Goal: Task Accomplishment & Management: Use online tool/utility

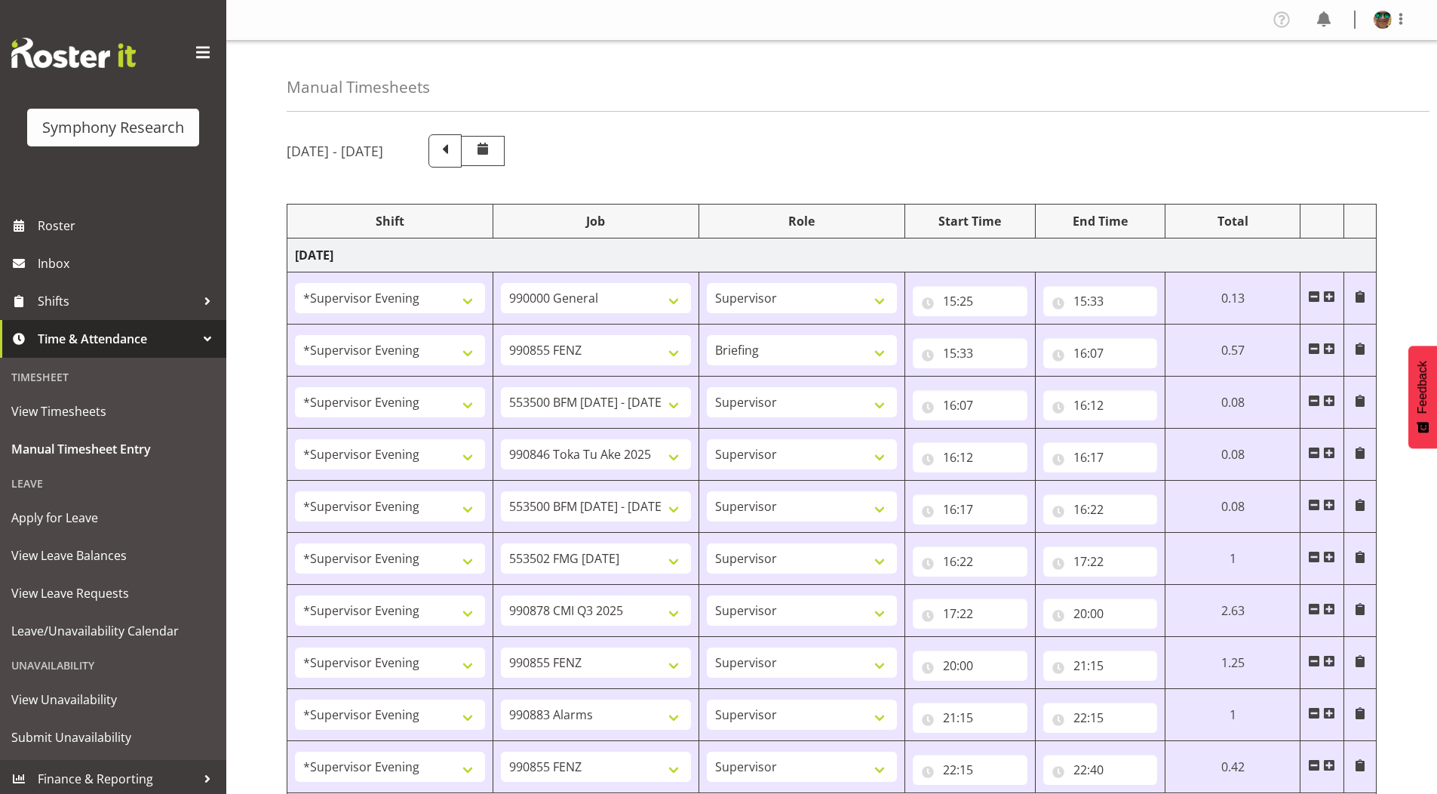
select select "4583"
select select "743"
select select "4583"
select select "9636"
select select "297"
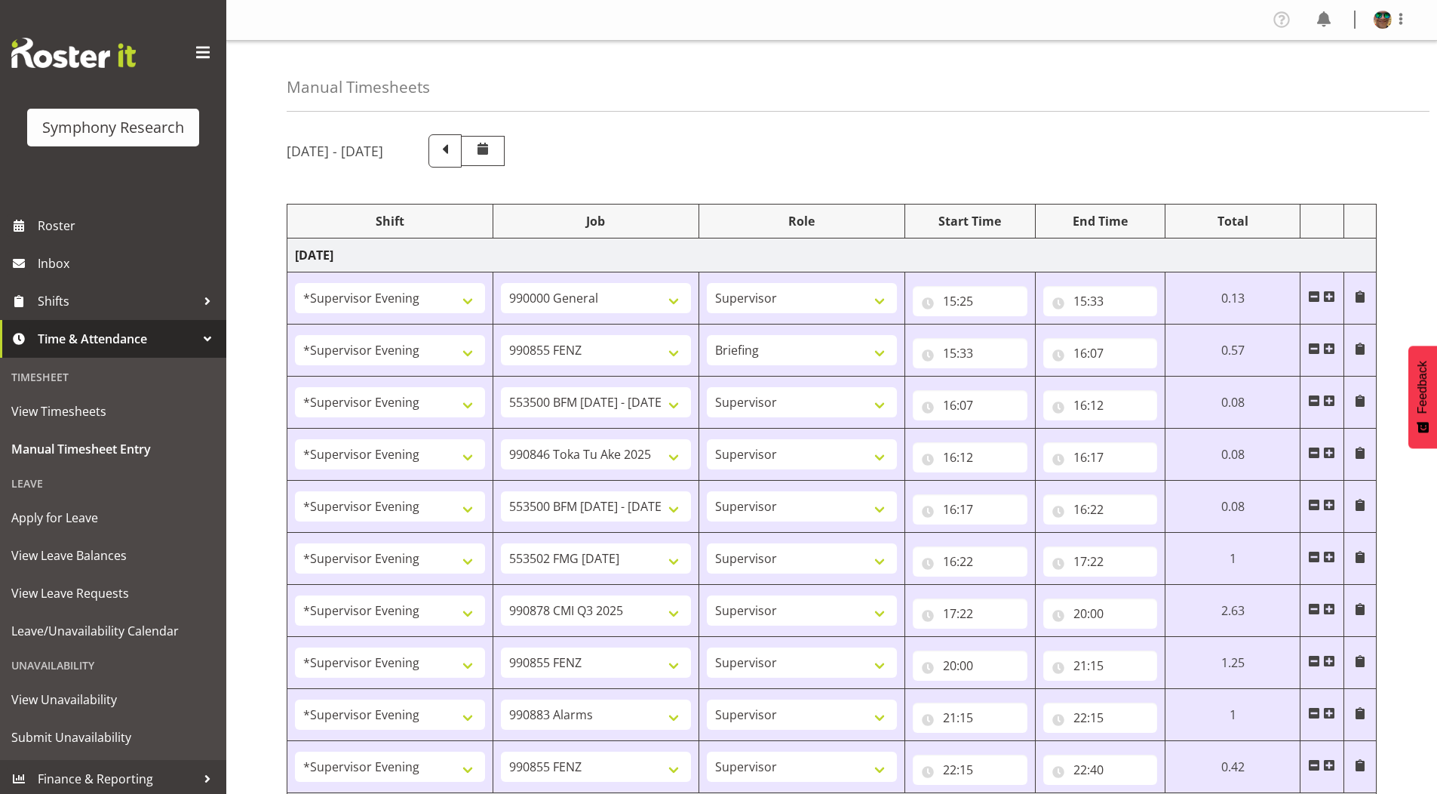
select select "4583"
select select "10242"
select select "4583"
select select "9426"
select select "4583"
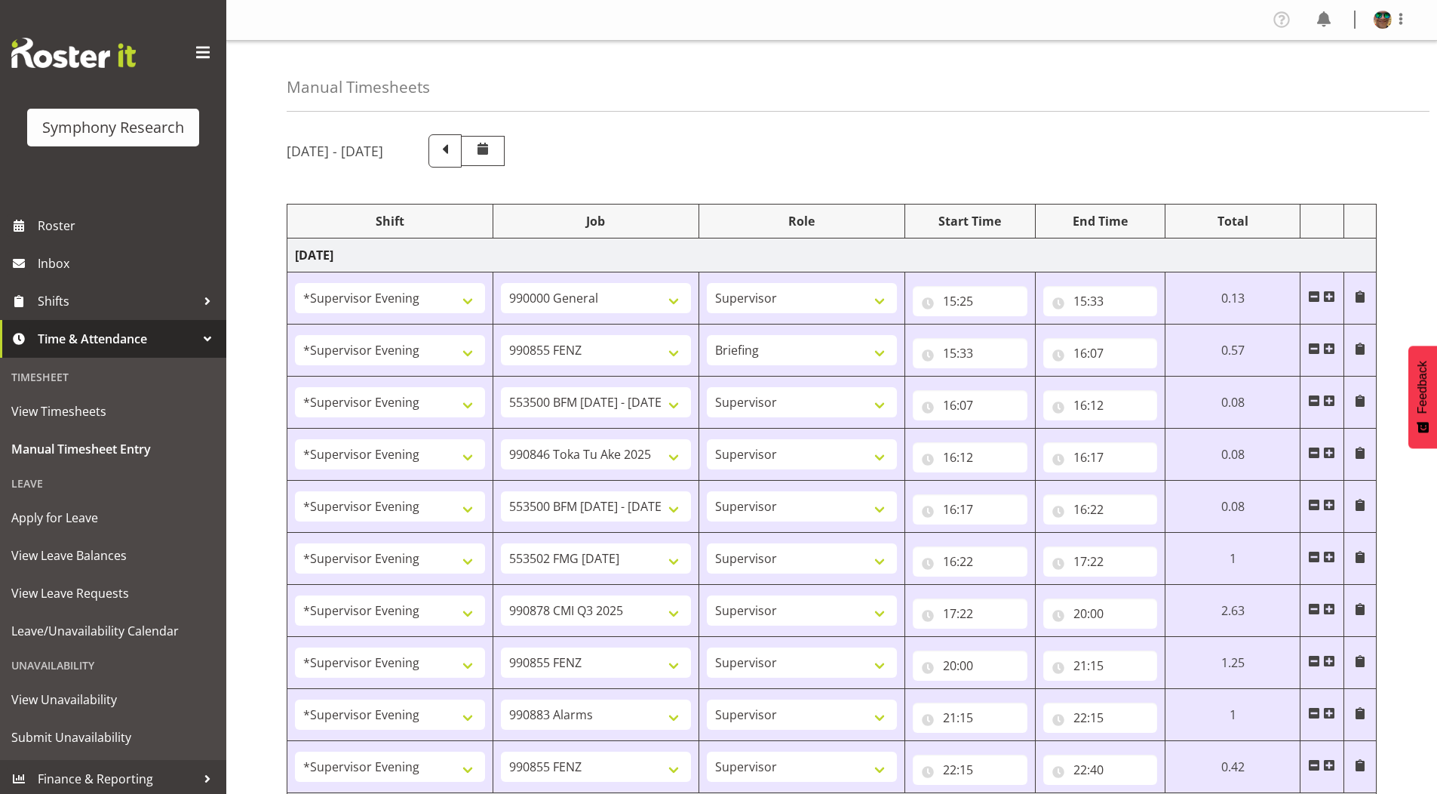
select select "10242"
select select "4583"
select select "10458"
select select "4583"
select select "10239"
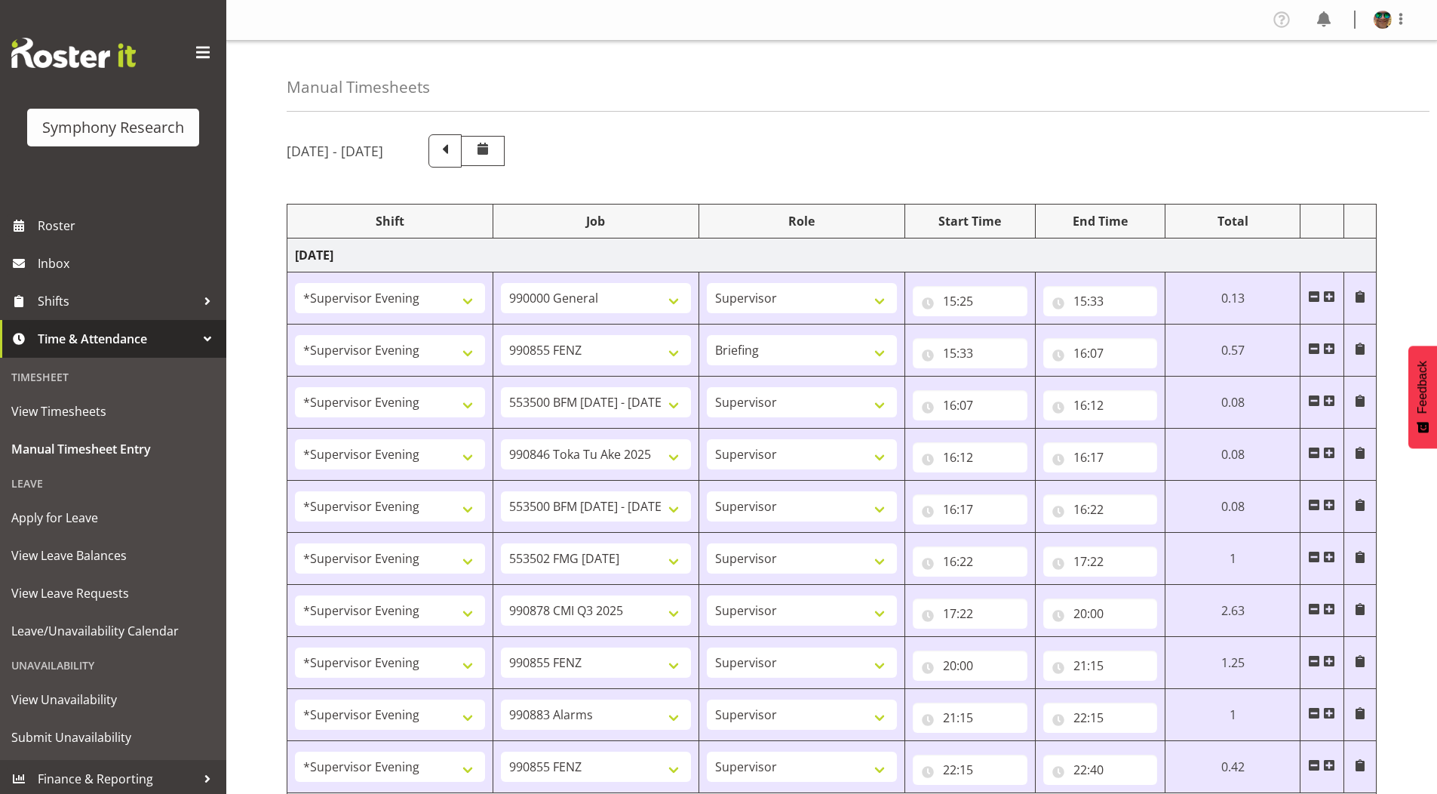
select select "4583"
select select "9636"
select select "4583"
select select "10420"
select select "4583"
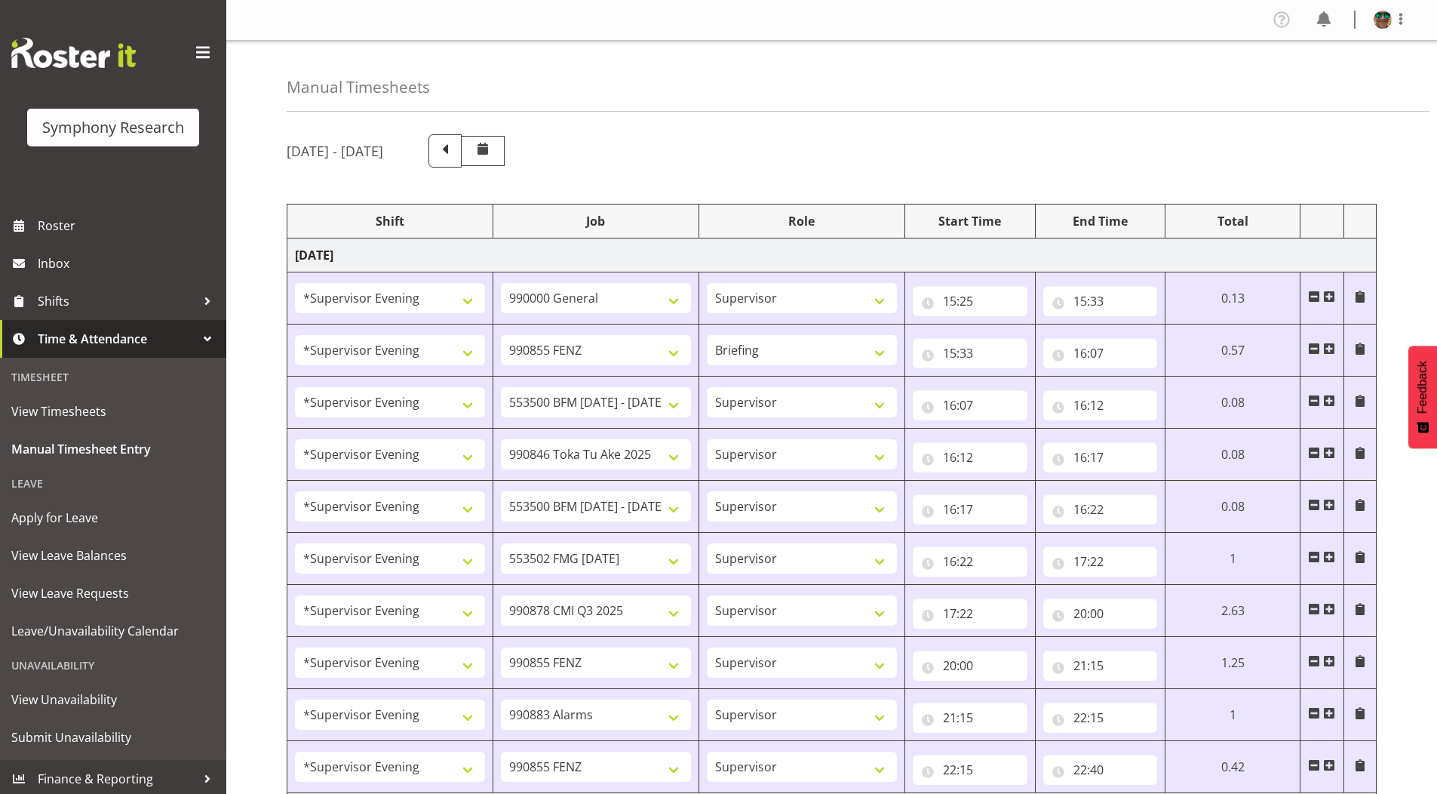
select select "9636"
select select "4583"
select select "10242"
select select "4583"
select select "10242"
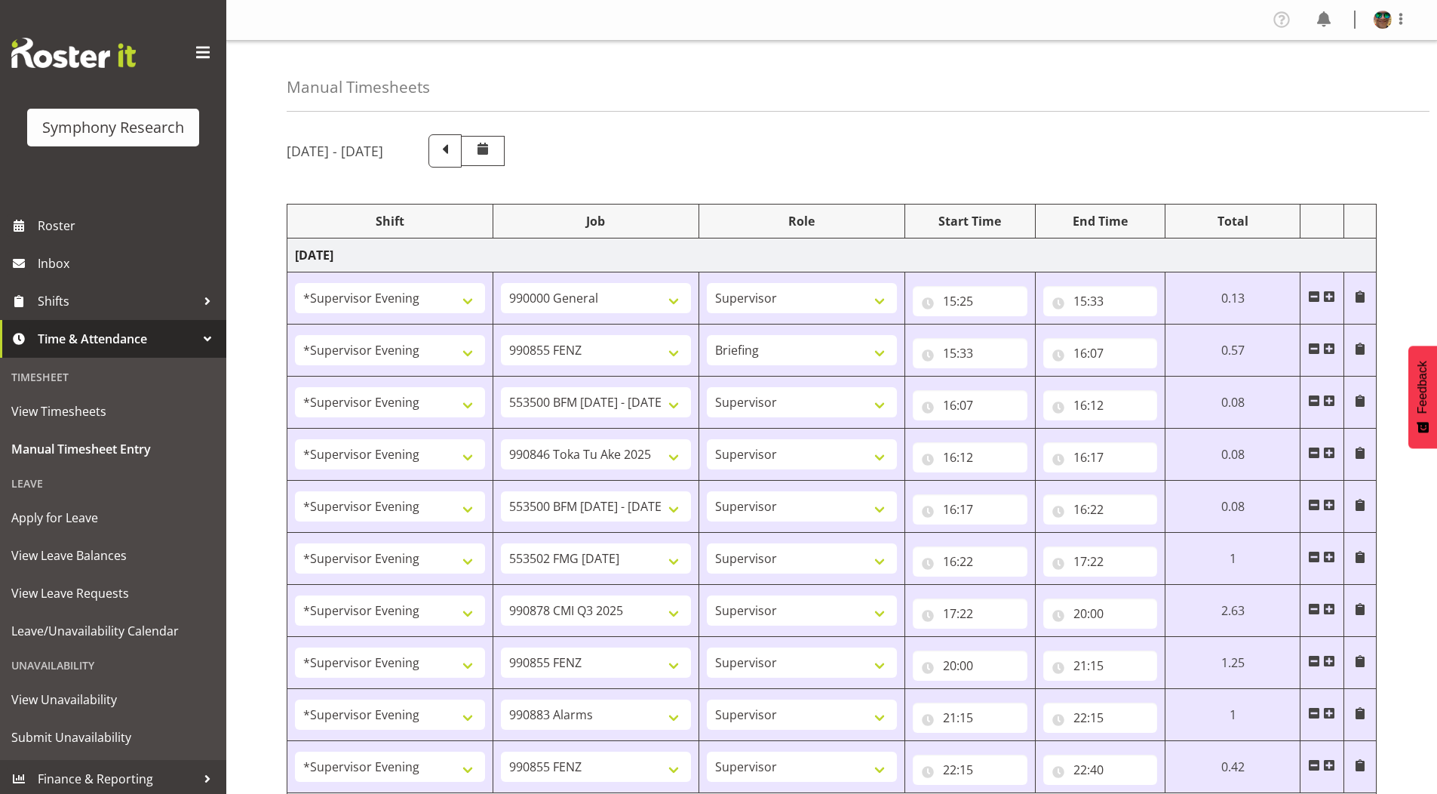
select select "4583"
select select "9426"
select select "4583"
select select "10420"
select select "4583"
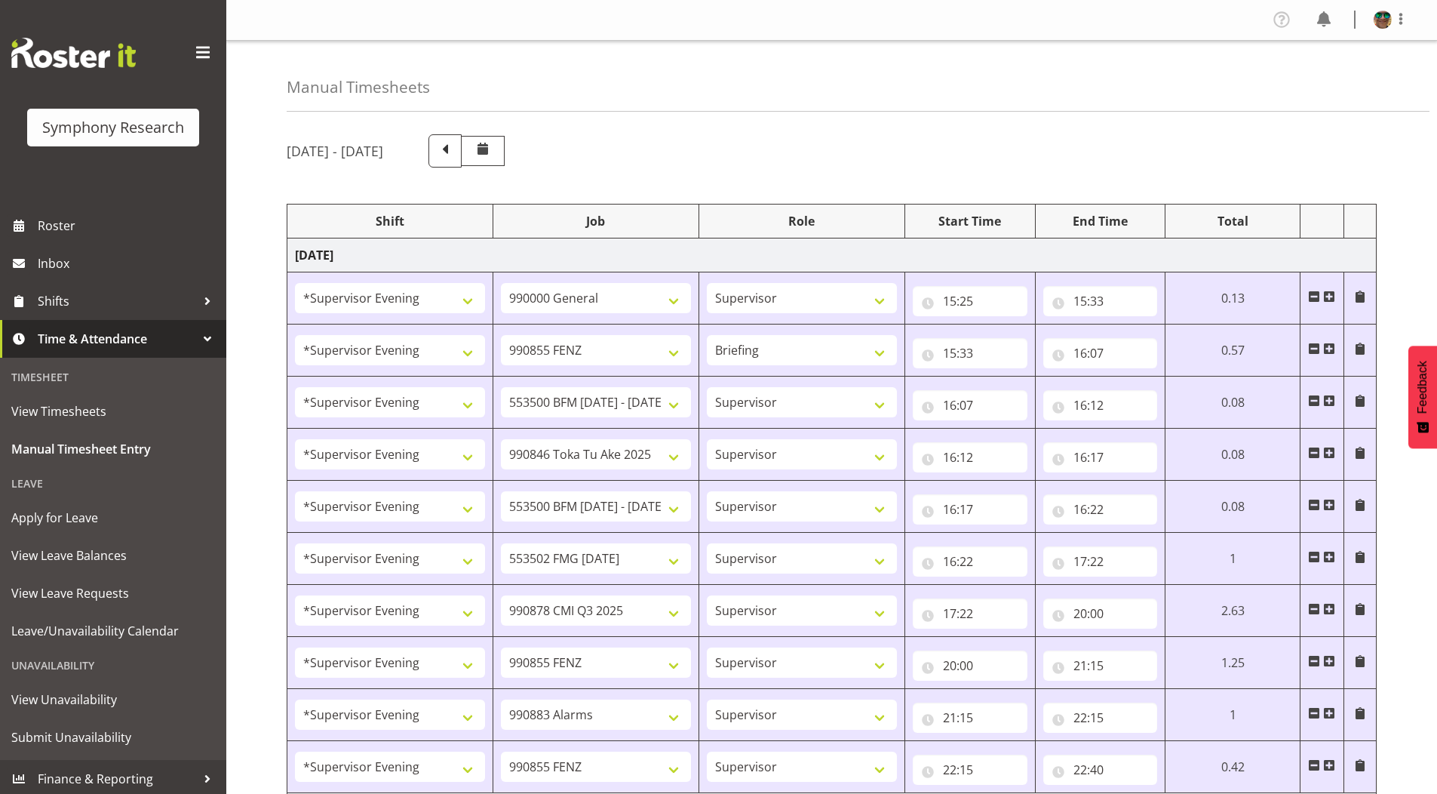
select select "10458"
select select "4583"
select select "9636"
select select "4583"
select select "10239"
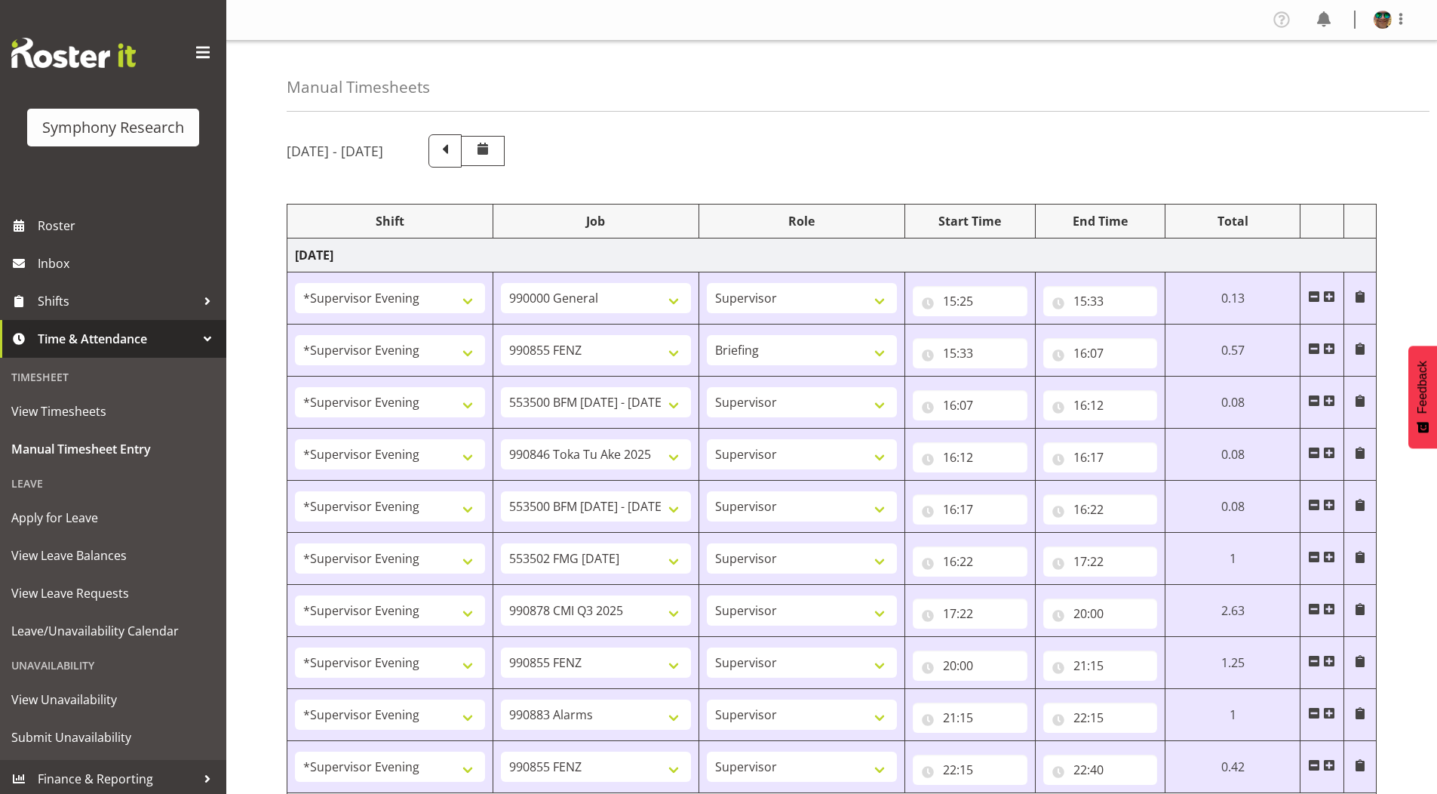
select select "1607"
select select "10458"
select select "1607"
select select "10499"
select select "2393"
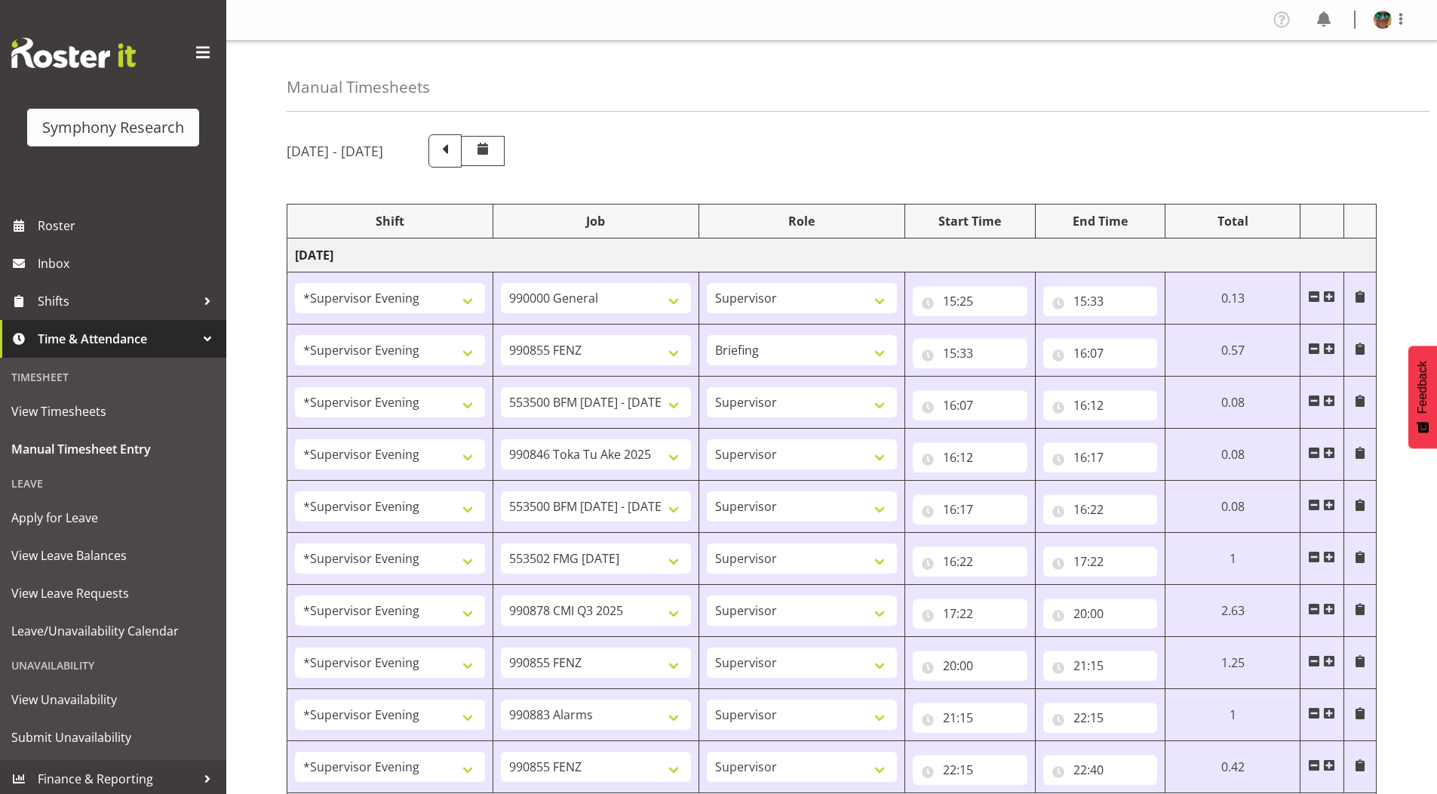
select select "10458"
select select "2393"
select select "10239"
select select "2393"
select select "10242"
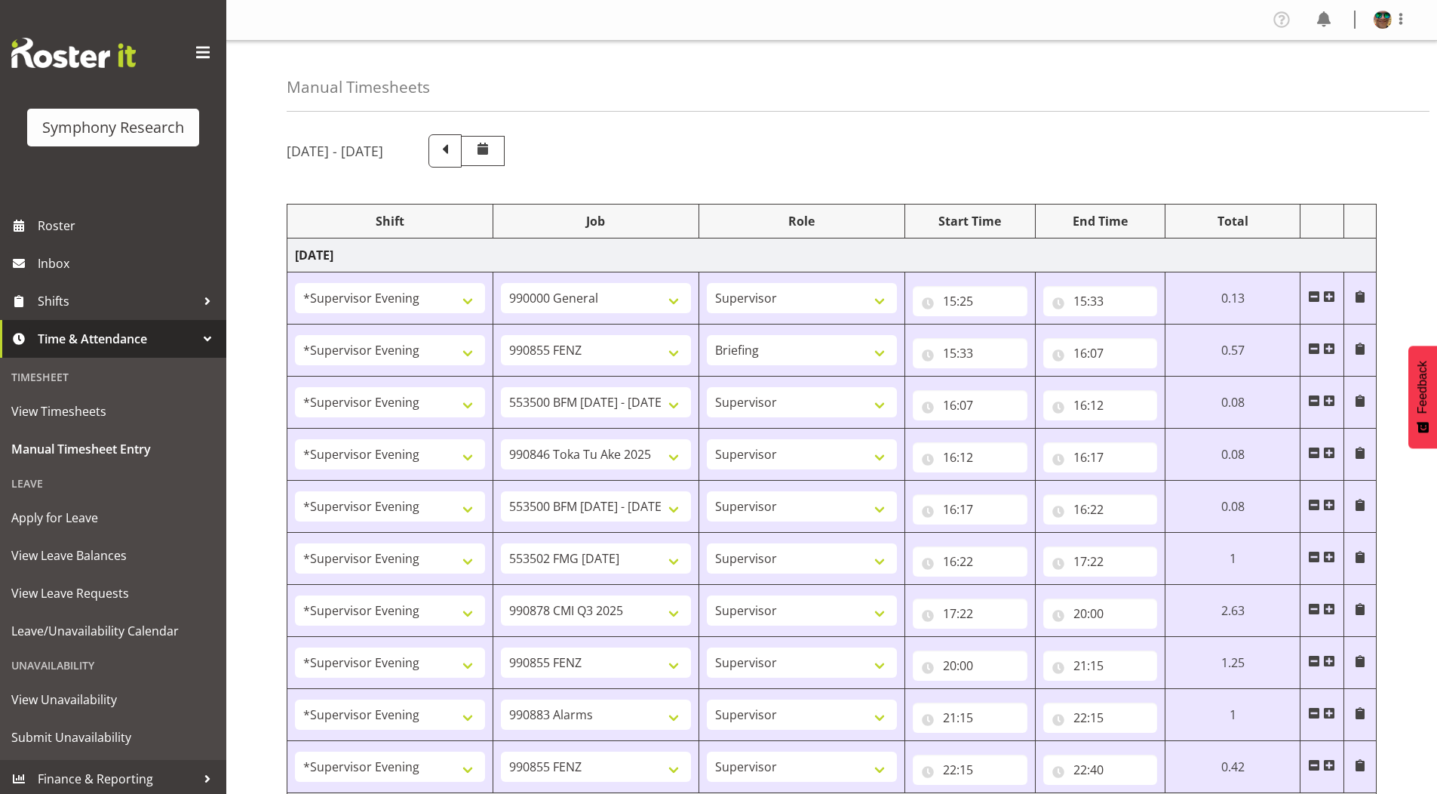
select select "2393"
select select "9426"
select select "2393"
select select "9426"
select select "2393"
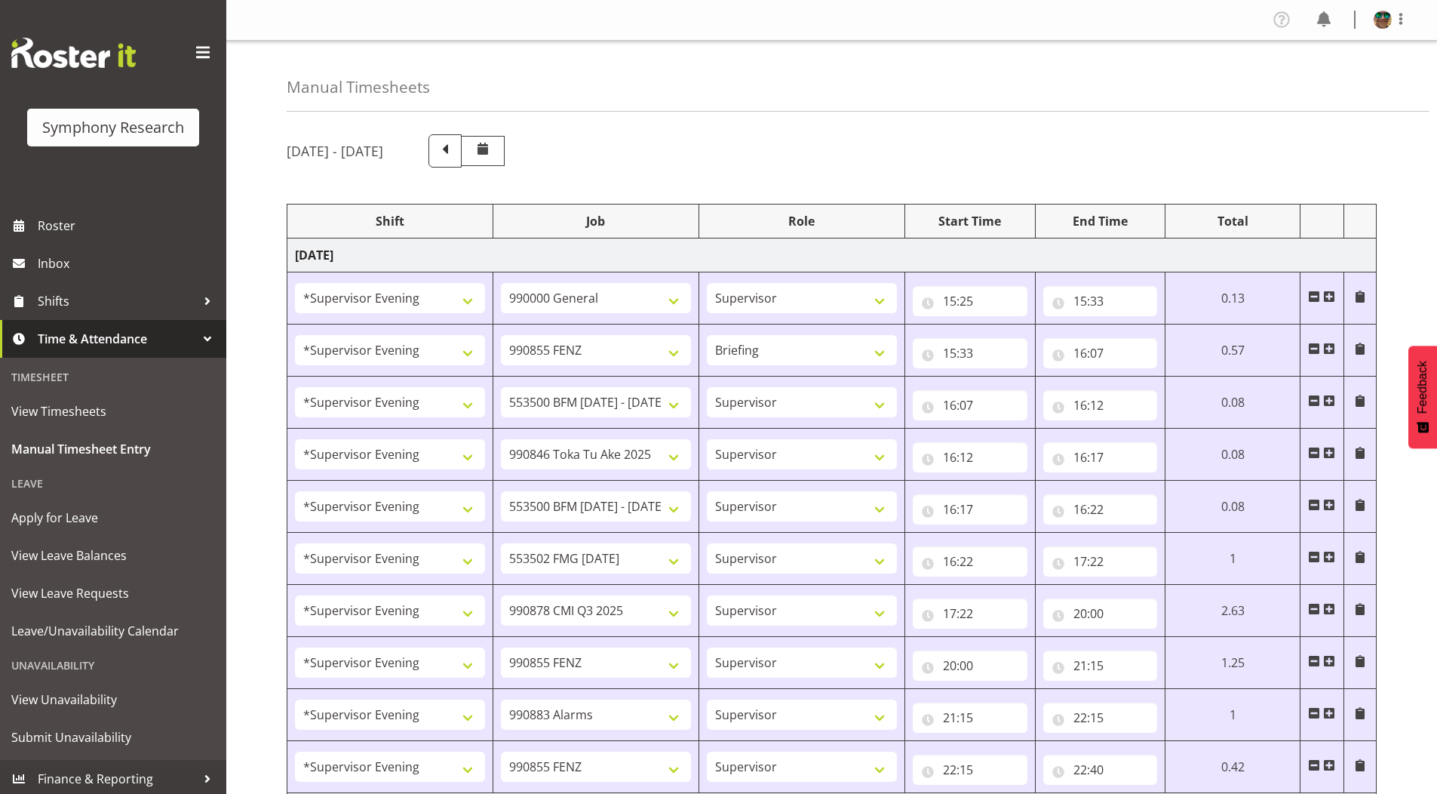
select select "10242"
select select "2393"
select select "10242"
select select "2393"
select select "9636"
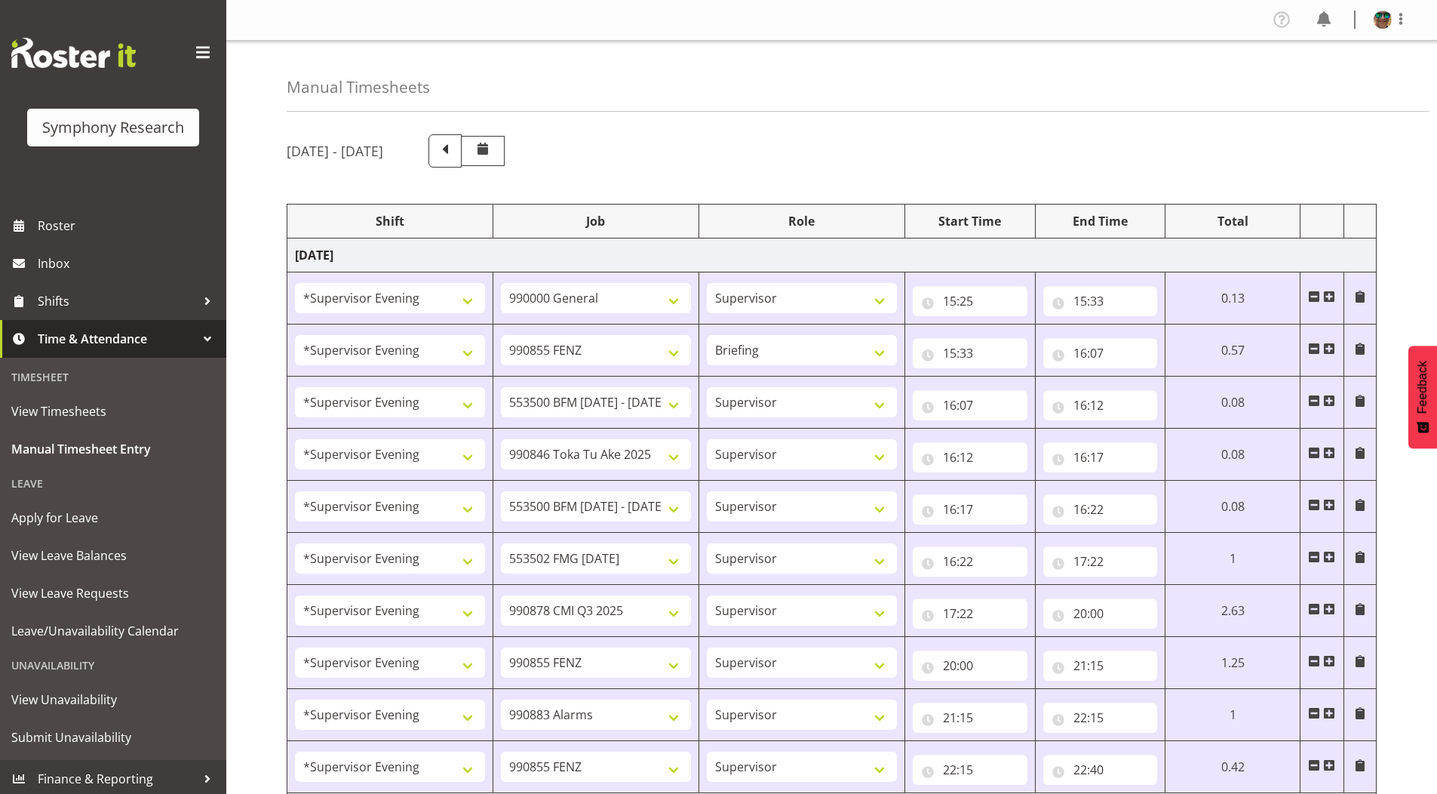
select select "2393"
select select "10239"
select select "19170"
select select "297"
select select "19170"
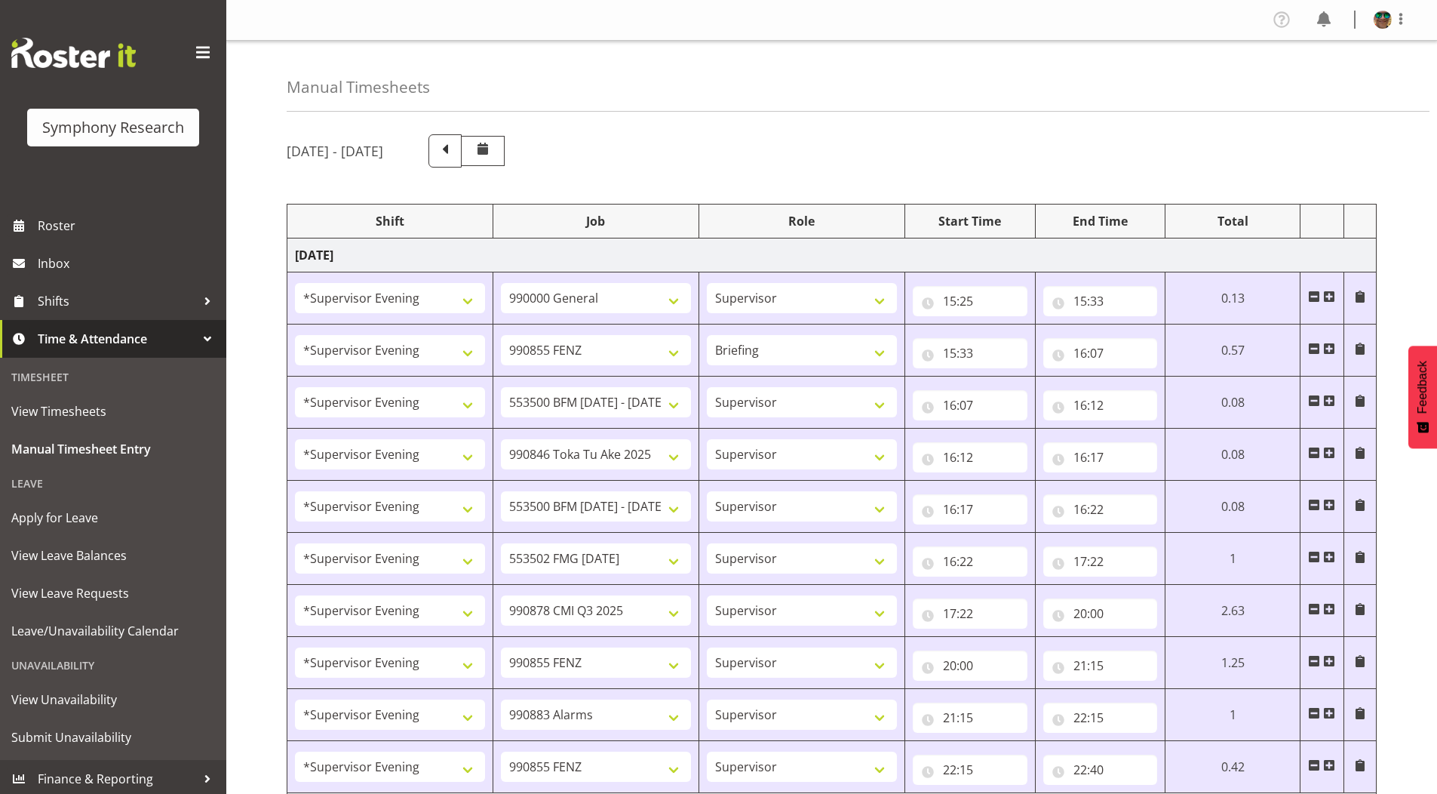
select select "9636"
select select "19170"
select select "10239"
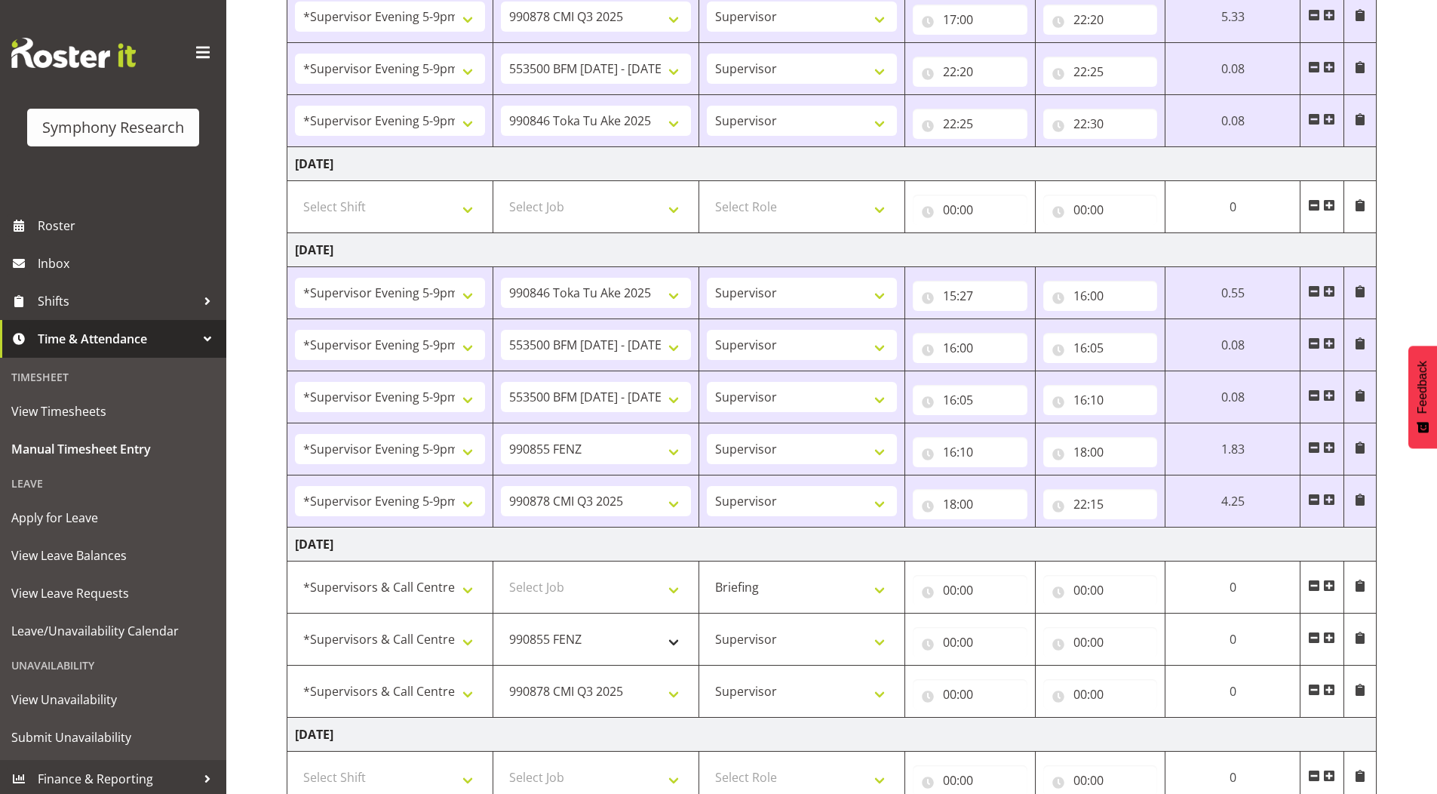
scroll to position [1390, 0]
click at [671, 588] on select "Select Job 550060 IF Admin 553492 World Poll Aus Wave 2 Main 2025 553500 BFM [D…" at bounding box center [596, 587] width 190 height 30
